Goal: Information Seeking & Learning: Learn about a topic

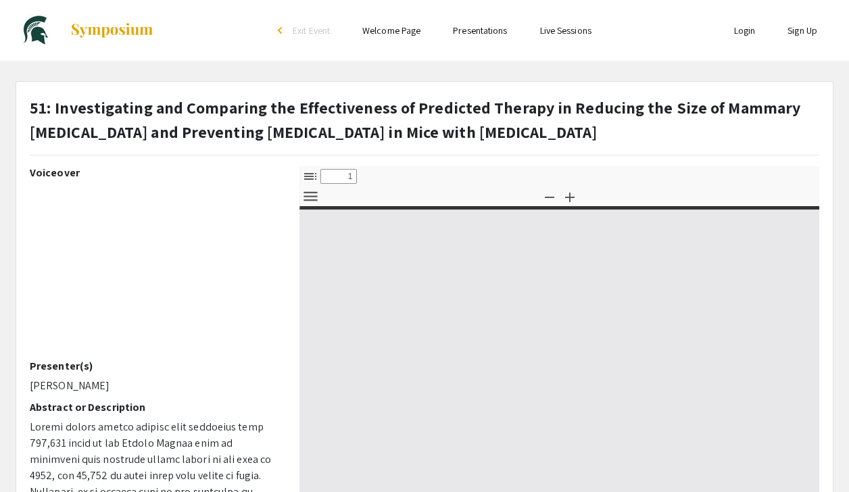
select select "custom"
type input "0"
select select "custom"
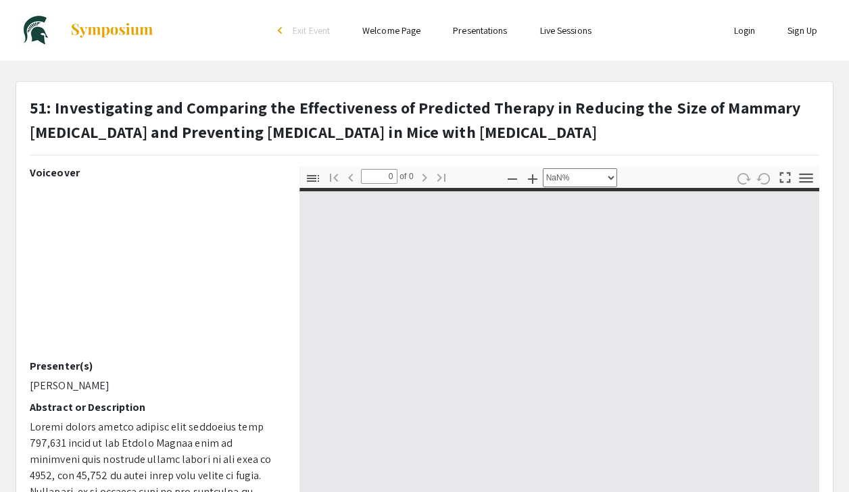
type input "1"
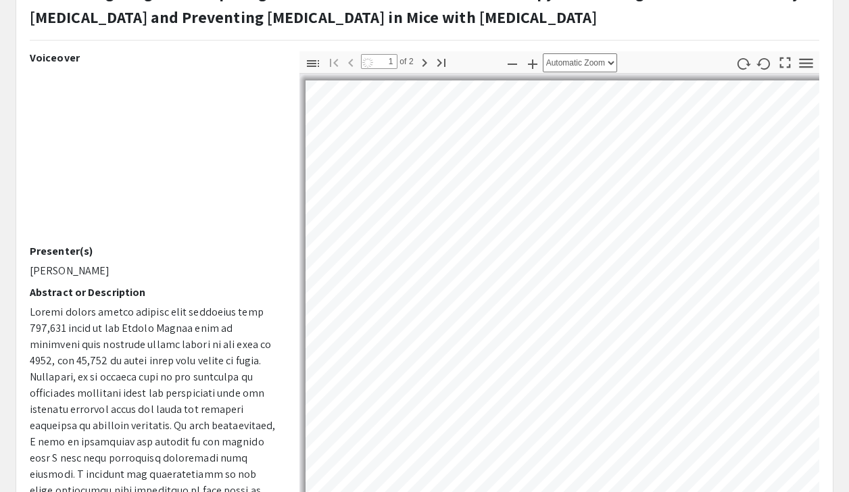
select select "auto"
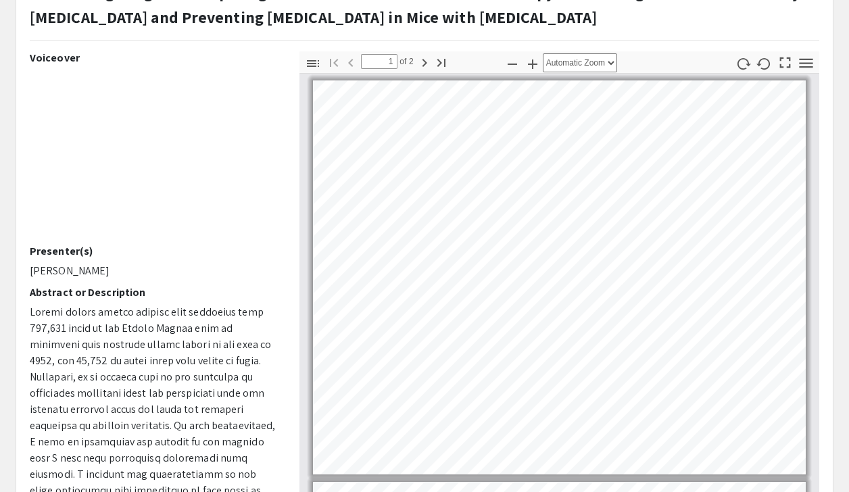
scroll to position [107, 0]
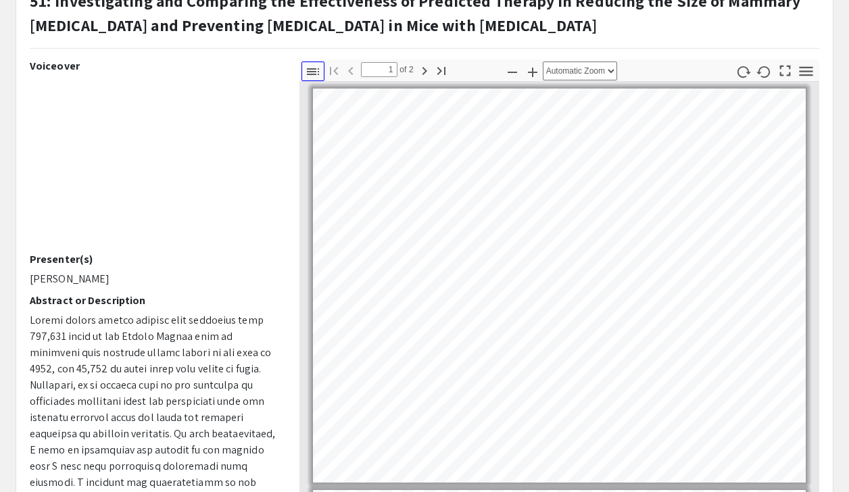
click at [310, 70] on icon "button" at bounding box center [313, 72] width 16 height 16
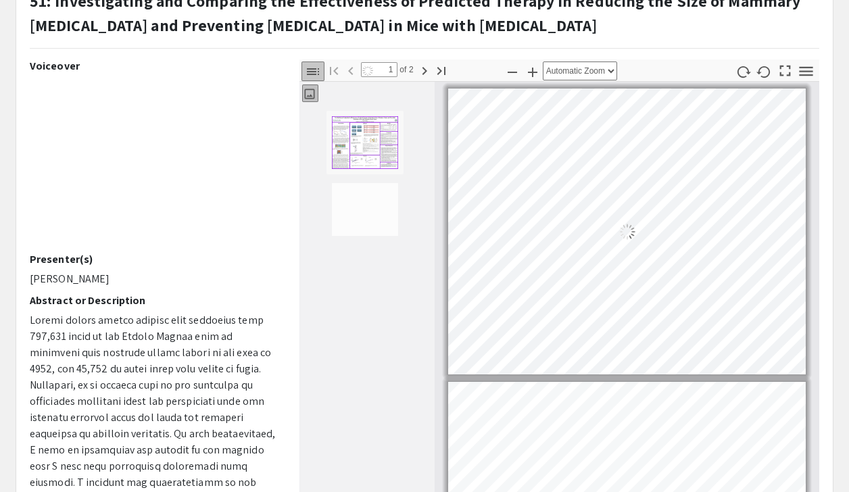
scroll to position [1, 0]
click at [310, 70] on icon "button" at bounding box center [313, 72] width 16 height 16
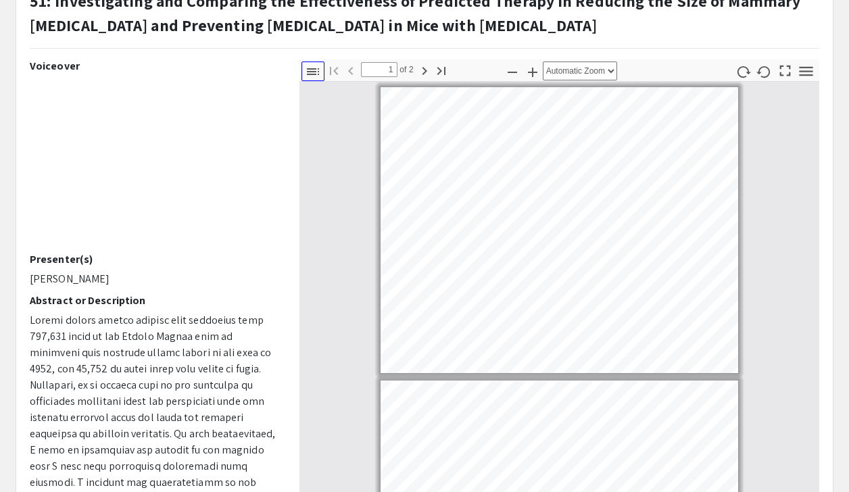
scroll to position [0, 0]
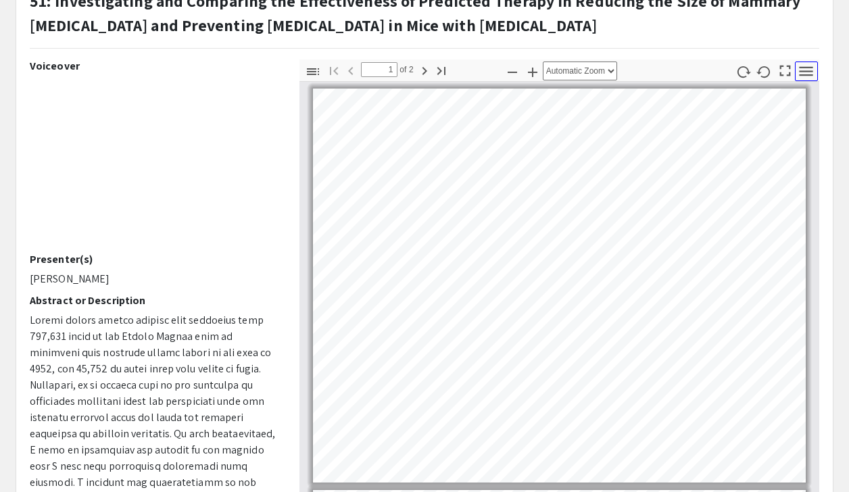
click at [808, 64] on icon "button" at bounding box center [806, 71] width 18 height 18
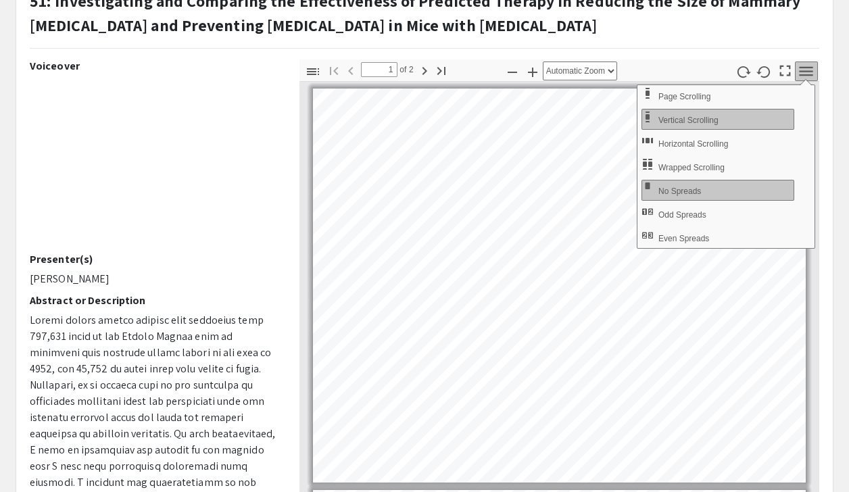
click at [677, 66] on div "Toggle Sidebar Find Go to First Page Previous 1 of 2 Next Go to Last Page Zoom …" at bounding box center [560, 71] width 520 height 22
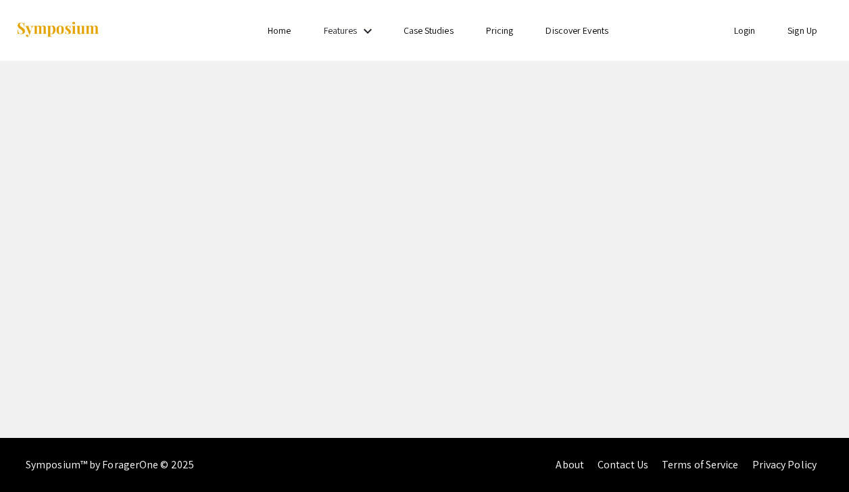
select select "custom"
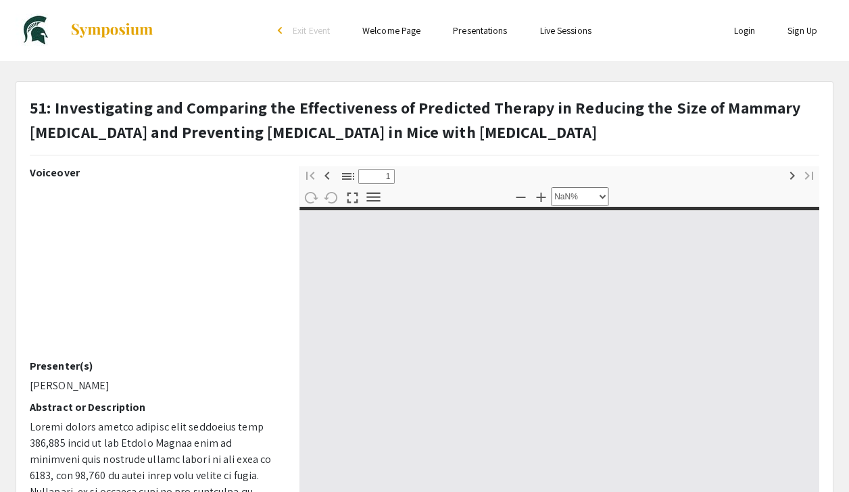
type input "0"
select select "custom"
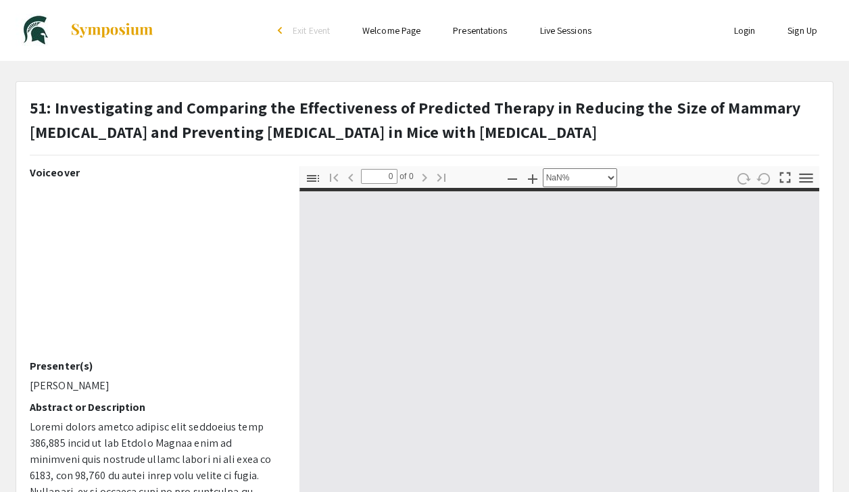
type input "1"
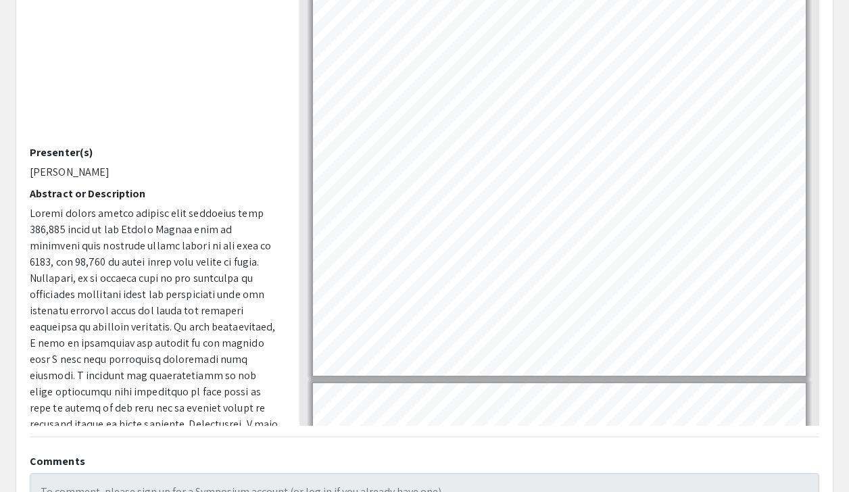
scroll to position [2, 0]
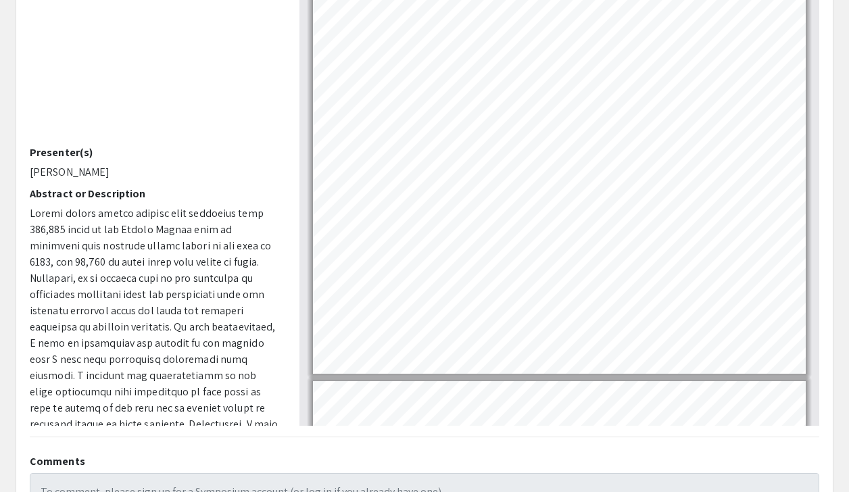
select select "page-width"
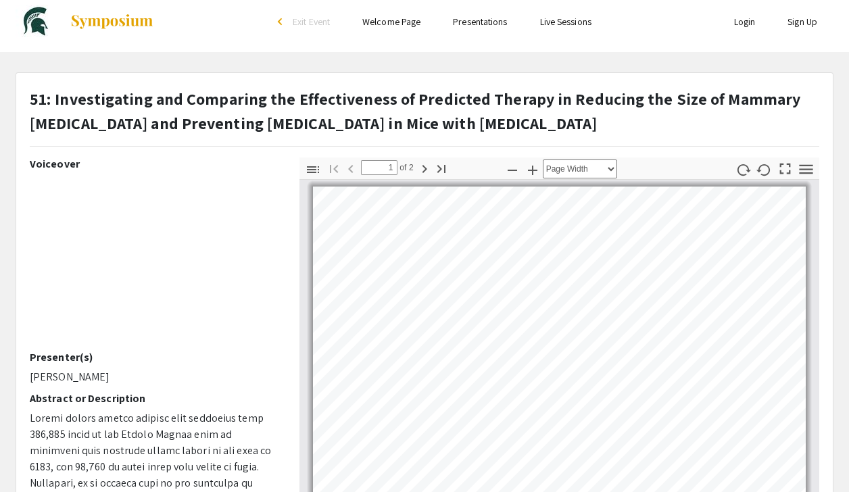
scroll to position [0, 0]
